Goal: Transaction & Acquisition: Purchase product/service

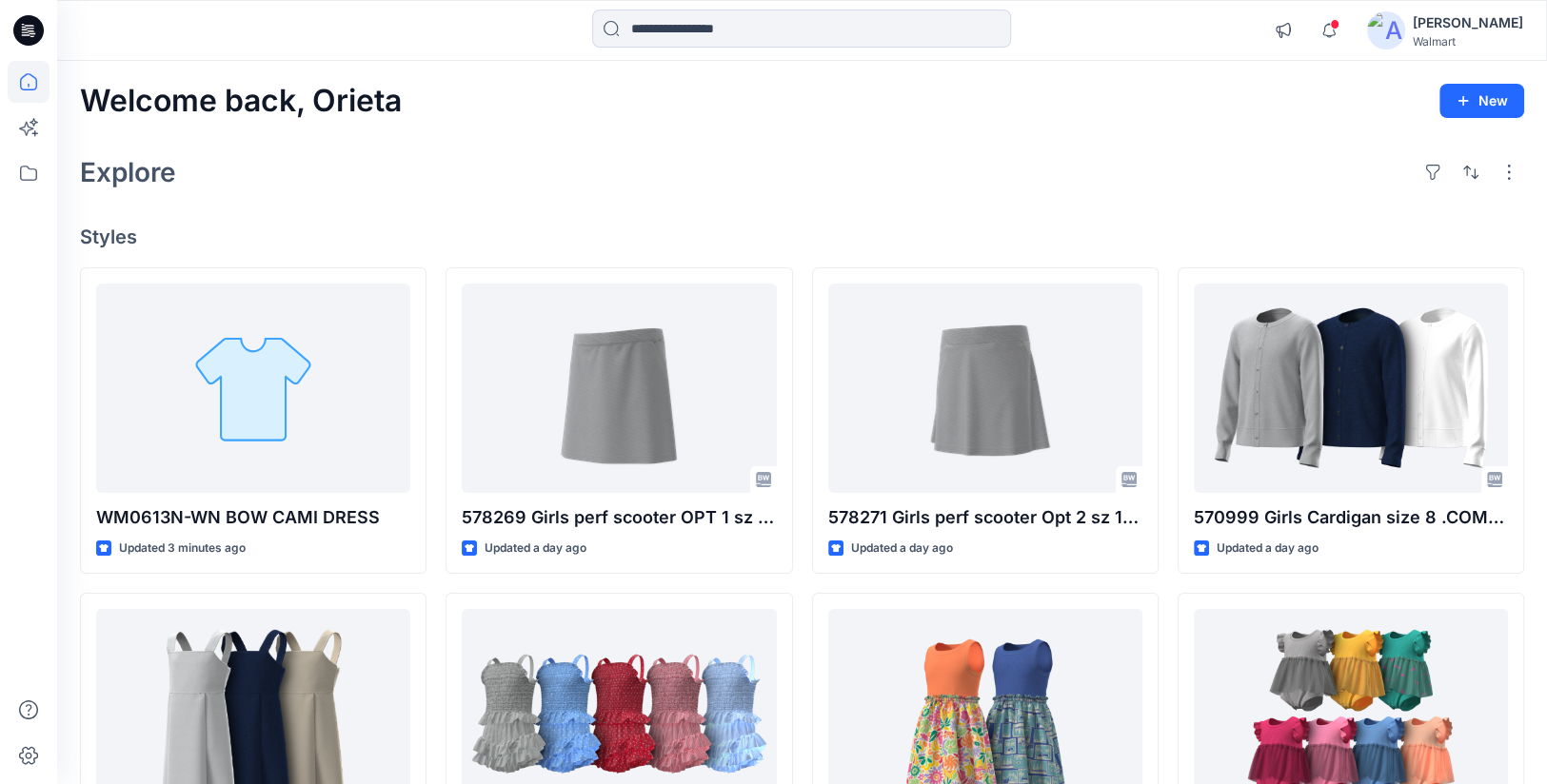
click at [486, 182] on div "Explore" at bounding box center [802, 172] width 1444 height 46
click at [861, 184] on div "Explore" at bounding box center [802, 172] width 1444 height 46
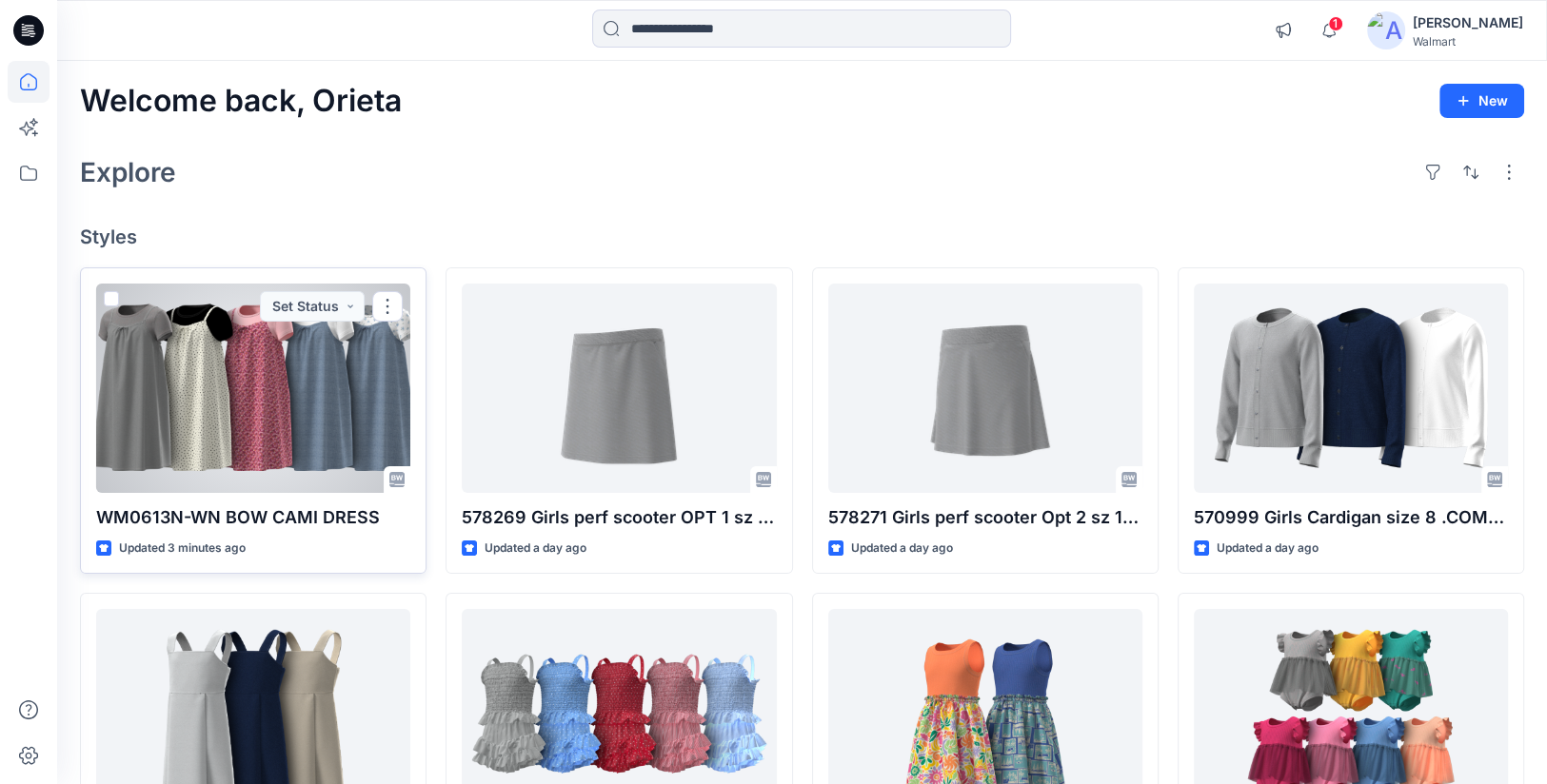
click at [205, 395] on div at bounding box center [253, 389] width 314 height 210
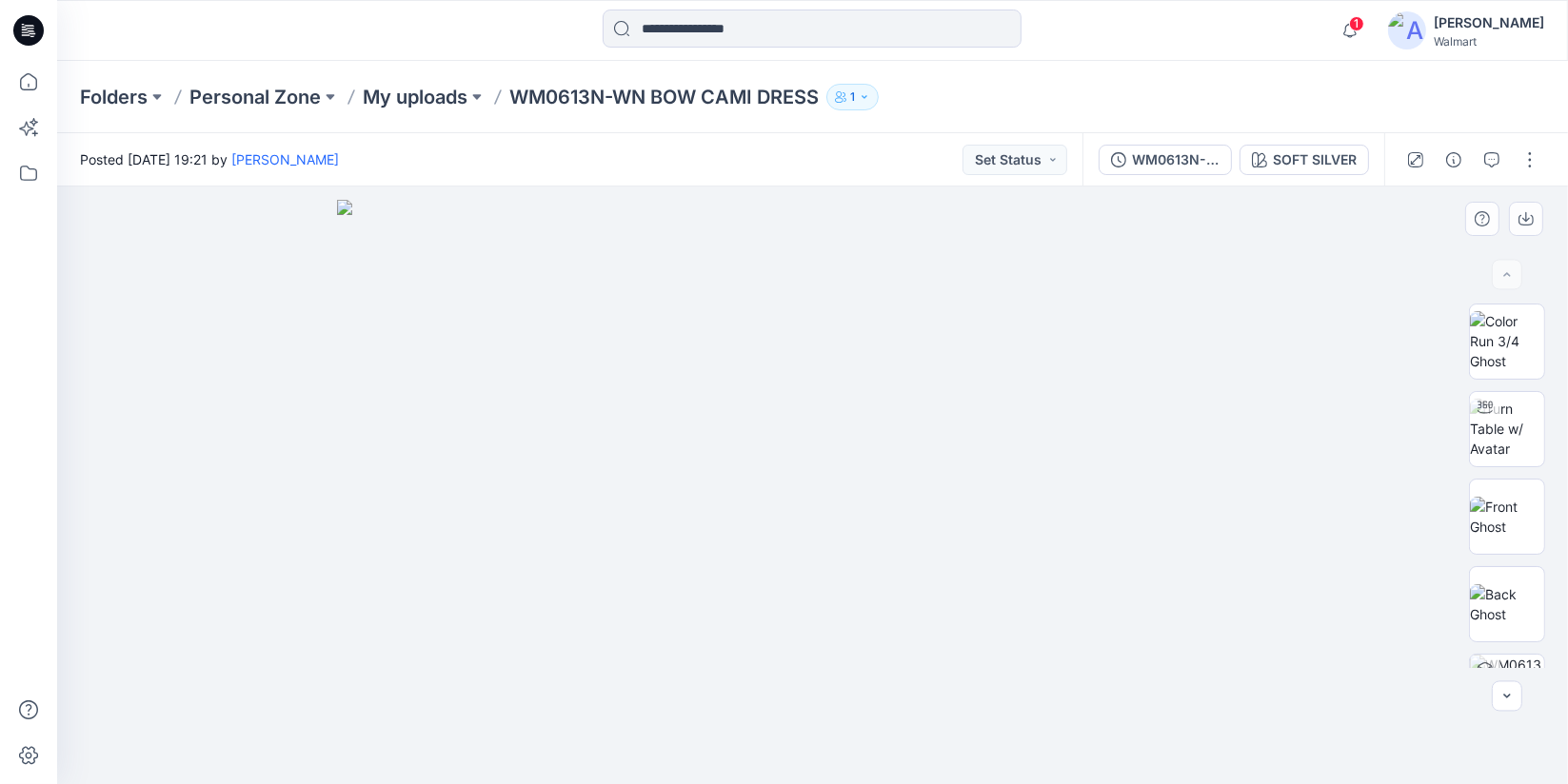
click at [1094, 369] on img at bounding box center [812, 492] width 952 height 585
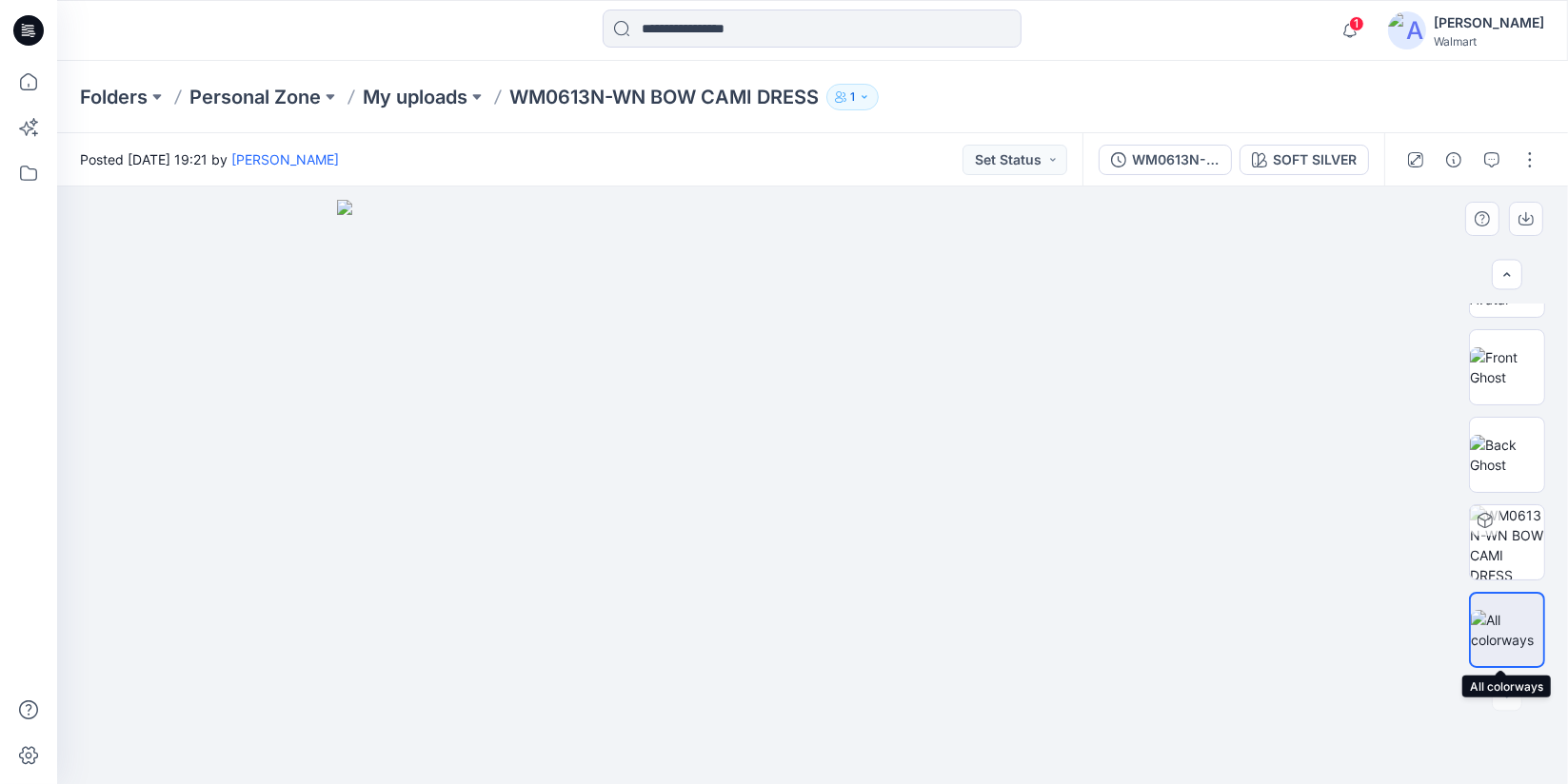
click at [1506, 644] on img at bounding box center [1506, 630] width 72 height 40
click at [1524, 158] on button "button" at bounding box center [1529, 159] width 30 height 30
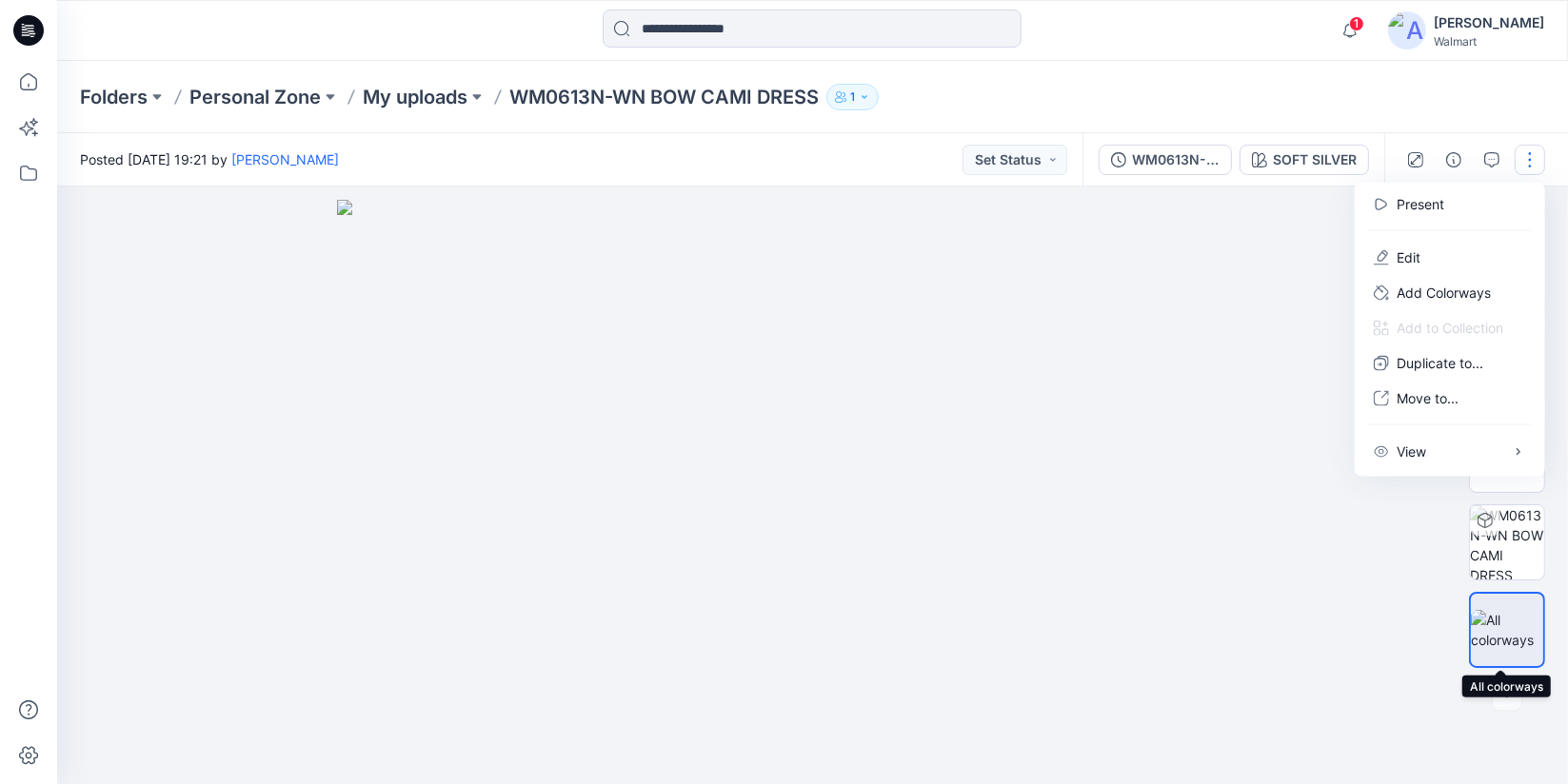
click at [1503, 637] on img at bounding box center [1506, 630] width 72 height 40
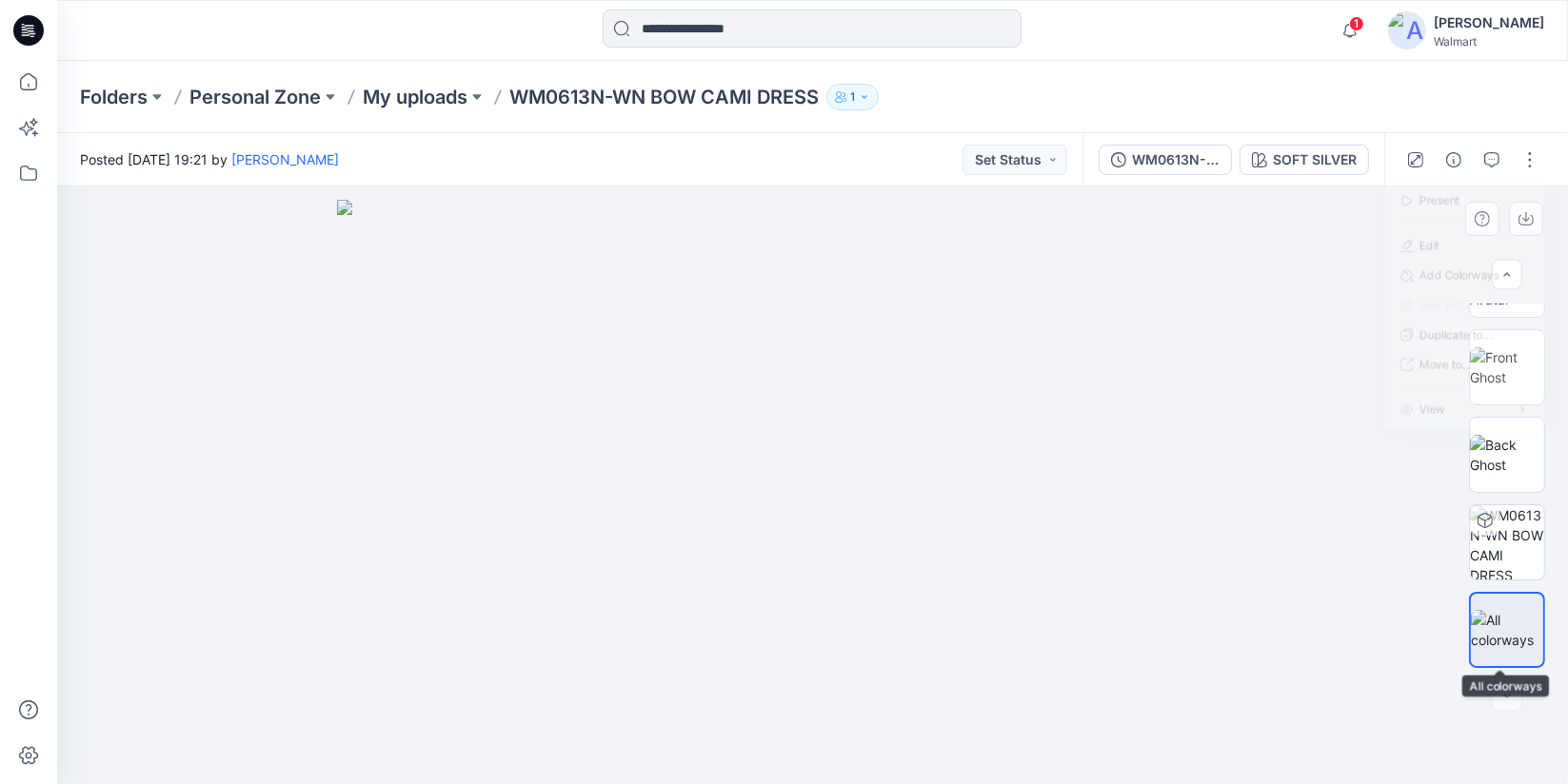
click at [1503, 637] on img at bounding box center [1506, 630] width 72 height 40
click at [1431, 231] on div at bounding box center [812, 485] width 1510 height 598
click at [1522, 213] on icon "button" at bounding box center [1526, 219] width 16 height 16
click at [1294, 477] on div at bounding box center [812, 485] width 1510 height 598
